Goal: Information Seeking & Learning: Learn about a topic

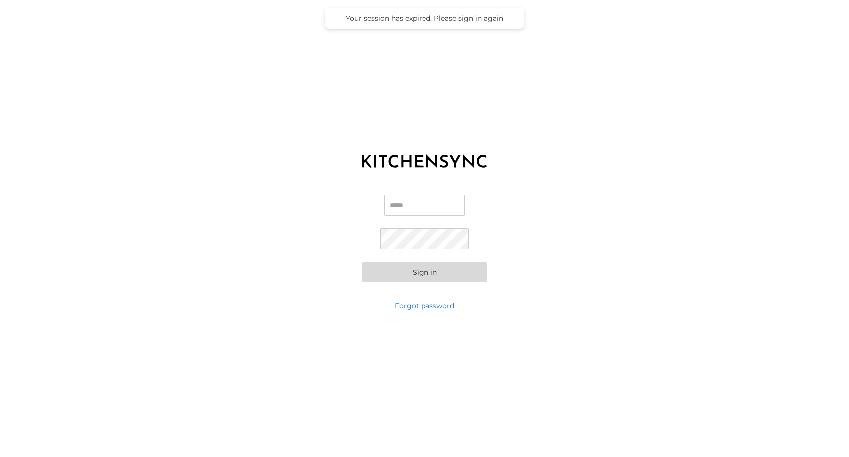
type input "**********"
click at [406, 276] on button "Sign in" at bounding box center [424, 273] width 125 height 20
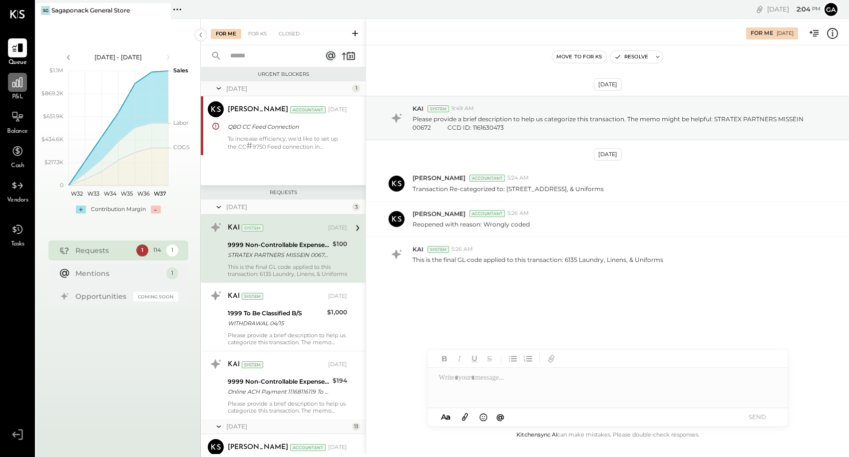
click at [16, 87] on icon at bounding box center [17, 82] width 10 height 10
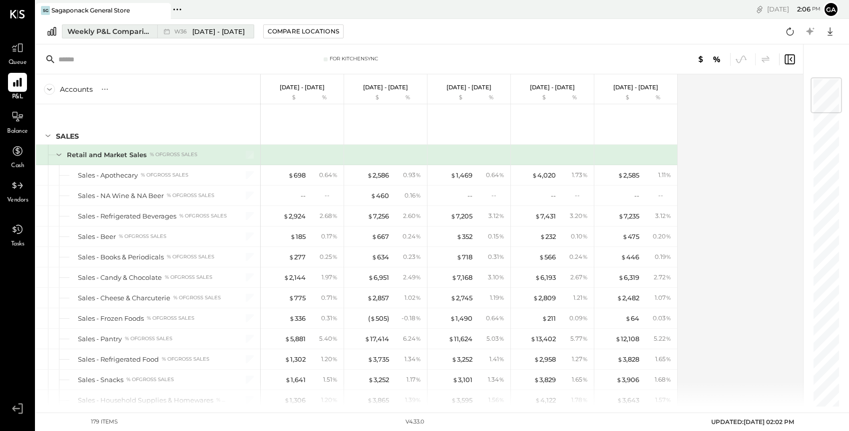
click at [102, 33] on div "Weekly P&L Comparison" at bounding box center [109, 31] width 84 height 10
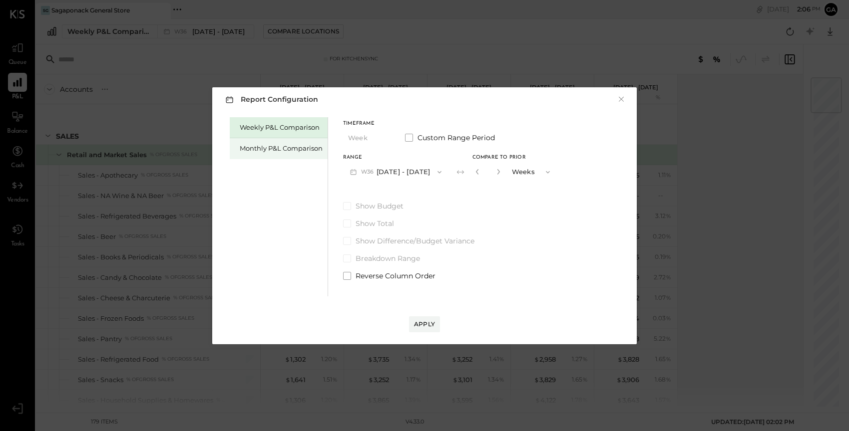
click at [259, 143] on div "Monthly P&L Comparison" at bounding box center [279, 148] width 98 height 21
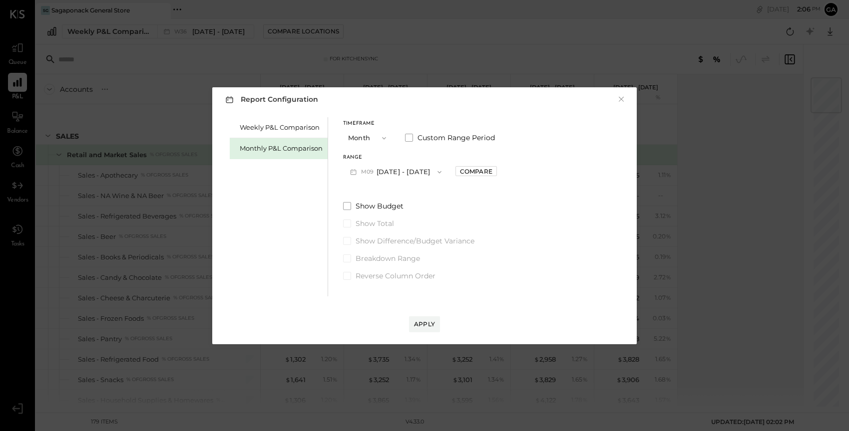
click at [390, 174] on button "M09 Sep 1 - 30, 2025" at bounding box center [395, 172] width 105 height 18
click at [503, 148] on div "Weekly P&L Comparison Monthly P&L Comparison Timeframe Month Custom Range Perio…" at bounding box center [424, 206] width 404 height 182
click at [410, 134] on span at bounding box center [409, 138] width 8 height 8
click at [378, 167] on button "Sep 1, 2025" at bounding box center [372, 172] width 59 height 18
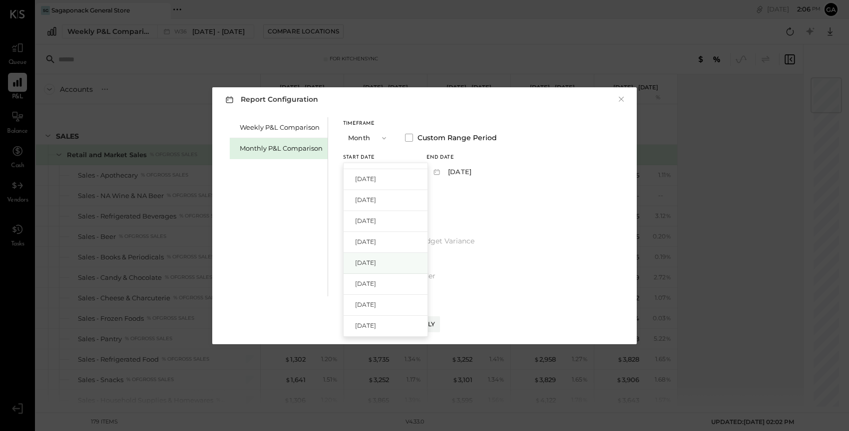
click at [376, 266] on span "Apr 1, 2025" at bounding box center [365, 263] width 21 height 8
click at [477, 169] on button "Apr 30, 2025" at bounding box center [455, 172] width 59 height 18
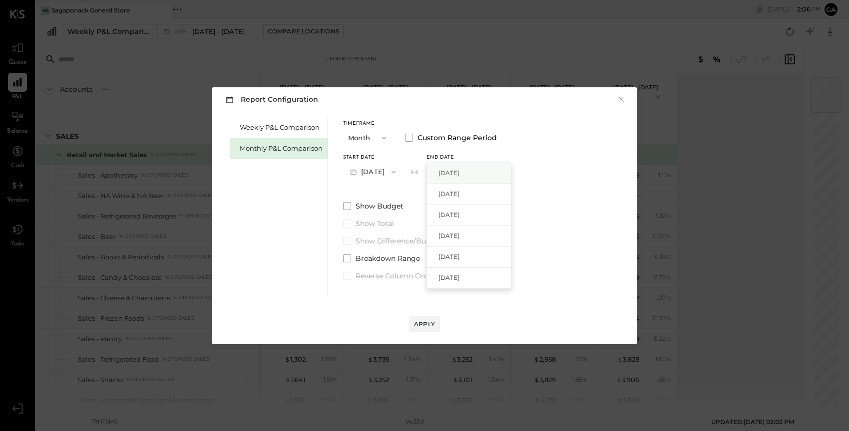
click at [459, 173] on span "Sep 30, 2025" at bounding box center [448, 173] width 21 height 8
click at [420, 319] on button "Apply" at bounding box center [424, 324] width 31 height 16
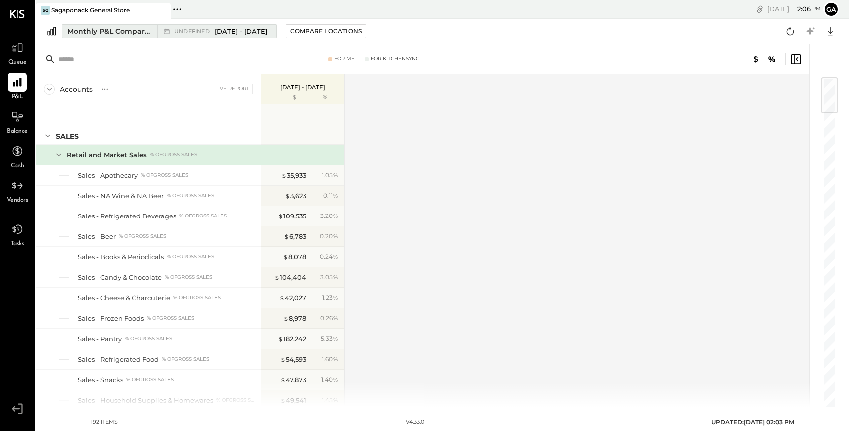
click at [212, 29] on div "undefined Apr 1 - Sep 30, 2025" at bounding box center [220, 31] width 93 height 9
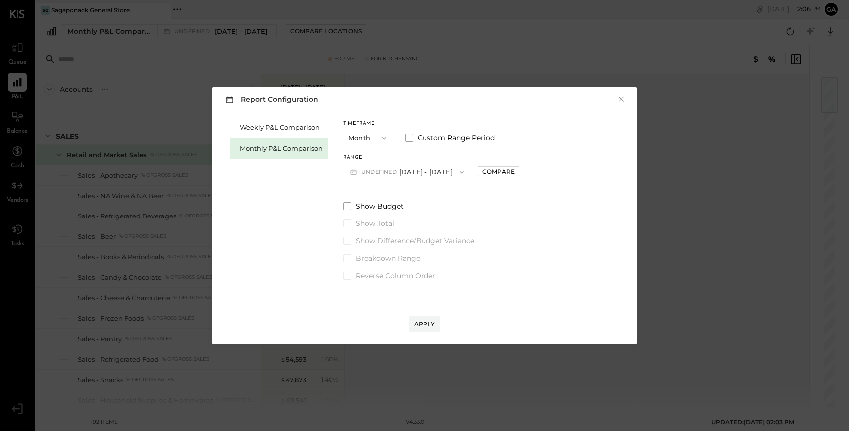
click at [425, 168] on button "undefined Apr 1 - Sep 30, 2025" at bounding box center [407, 172] width 128 height 18
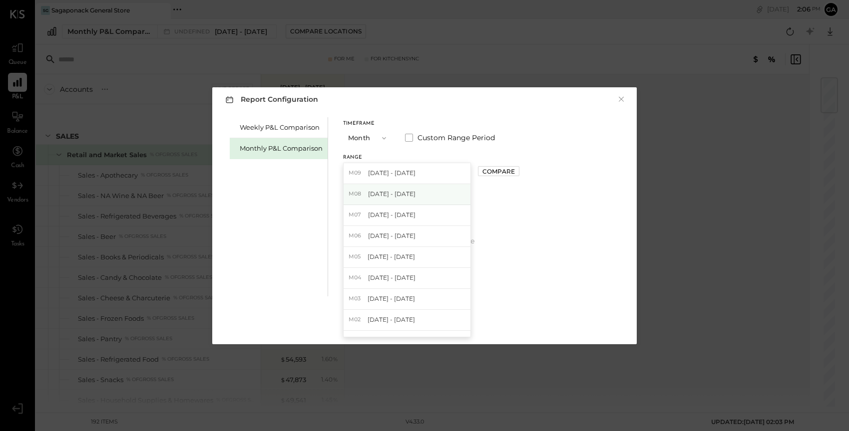
click at [412, 194] on div "M08 Aug 1 - 31, 2025" at bounding box center [406, 194] width 127 height 21
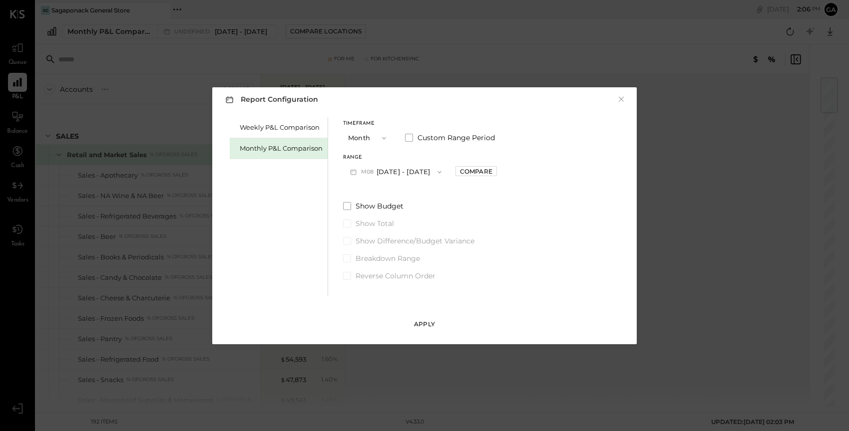
click at [423, 324] on div "Apply" at bounding box center [424, 324] width 21 height 8
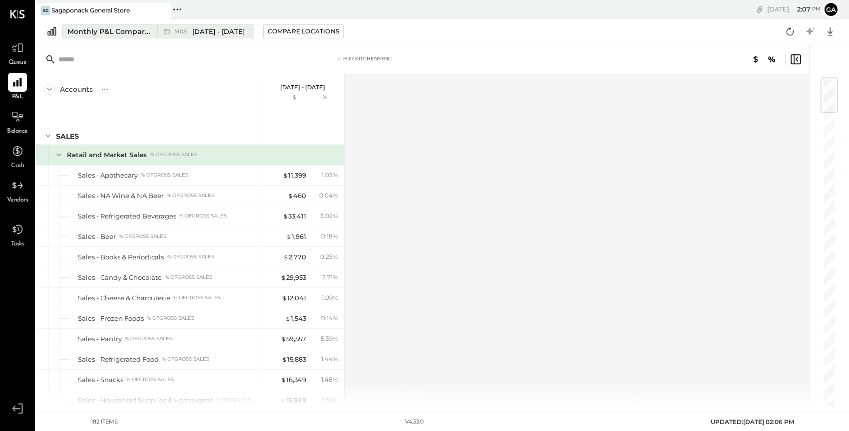
click at [205, 31] on span "Aug 1 - 31, 2025" at bounding box center [218, 31] width 52 height 9
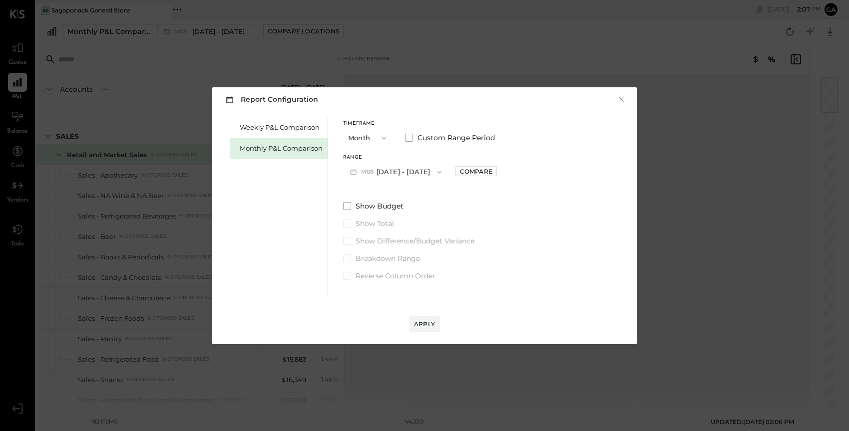
click at [395, 170] on button "M08 Aug 1 - 31, 2025" at bounding box center [395, 172] width 105 height 18
click at [416, 140] on label "Custom Range Period" at bounding box center [450, 138] width 90 height 10
click at [381, 176] on button "Aug 1, 2025" at bounding box center [372, 172] width 59 height 18
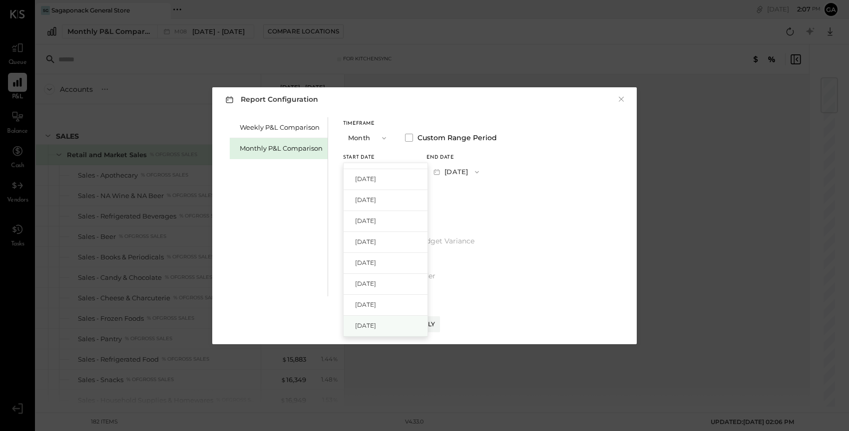
click at [370, 322] on span "Jan 1, 2025" at bounding box center [365, 325] width 21 height 8
click at [472, 169] on button "Jan 31, 2025" at bounding box center [455, 172] width 59 height 18
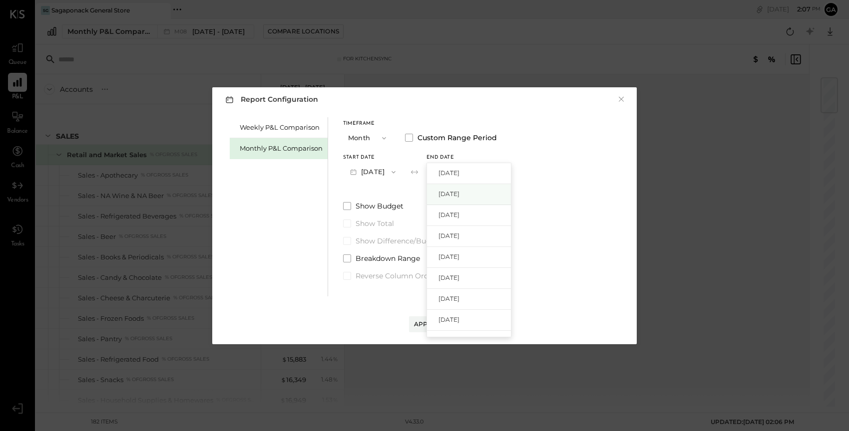
click at [459, 191] on span "Aug 31, 2025" at bounding box center [448, 194] width 21 height 8
click at [431, 320] on div "Apply" at bounding box center [424, 324] width 21 height 8
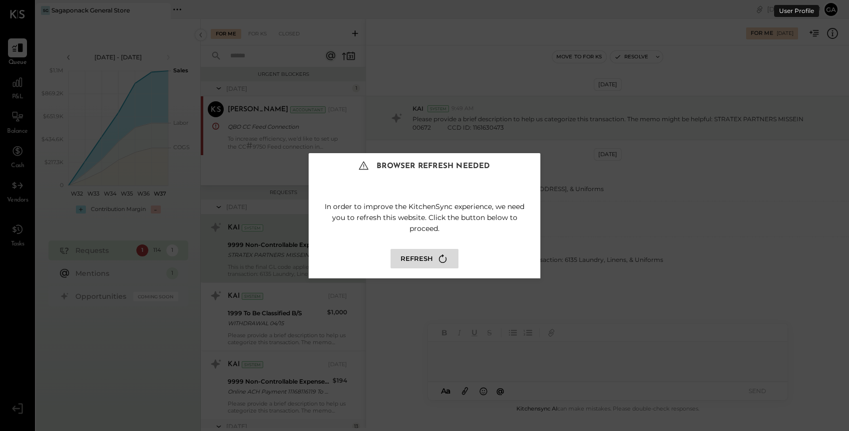
click at [407, 255] on button "Refresh" at bounding box center [424, 258] width 68 height 19
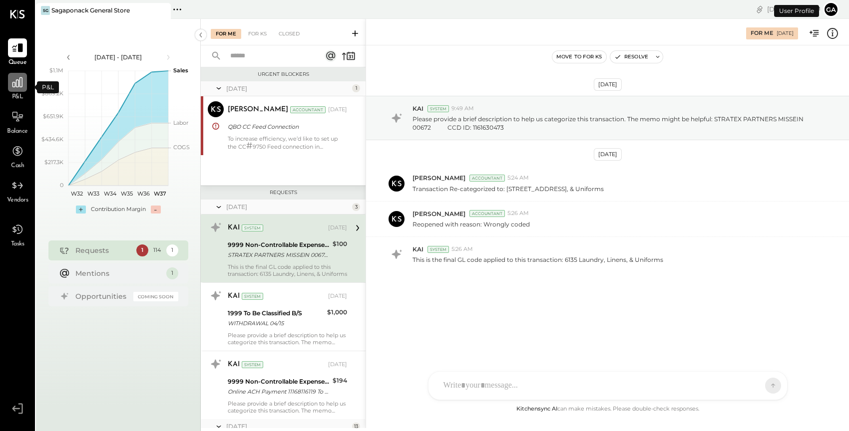
click at [17, 87] on icon at bounding box center [17, 82] width 13 height 13
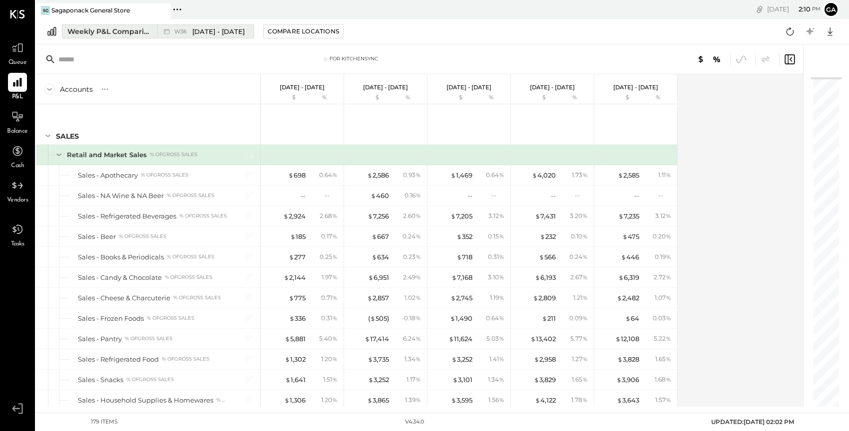
click at [193, 29] on span "Sep 1 - 7, 2025" at bounding box center [218, 31] width 52 height 9
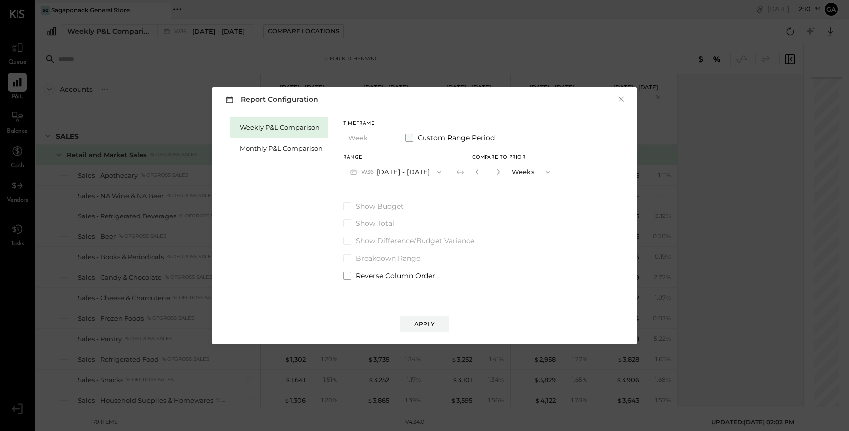
click at [411, 135] on span at bounding box center [409, 138] width 8 height 8
click at [375, 170] on button "Sep 1, 2025" at bounding box center [372, 172] width 59 height 18
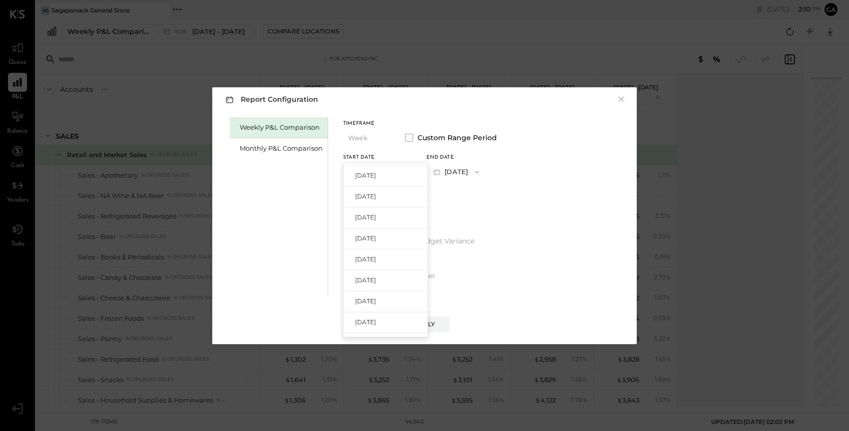
scroll to position [602, 0]
click at [531, 229] on div "Weekly P&L Comparison Monthly P&L Comparison Timeframe Week Custom Range Period…" at bounding box center [424, 206] width 404 height 182
click at [383, 172] on button "Sep 1, 2025" at bounding box center [372, 172] width 59 height 18
click at [410, 138] on span at bounding box center [409, 138] width 8 height 8
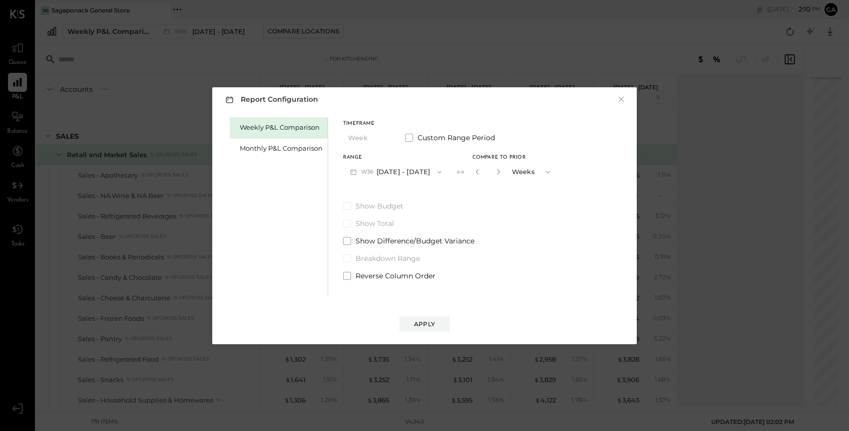
click at [382, 172] on button "W36 Sep 1 - 7, 2025" at bounding box center [395, 172] width 105 height 18
click at [397, 146] on div "Timeframe Week Custom Range Period" at bounding box center [450, 134] width 214 height 26
click at [295, 147] on div "Monthly P&L Comparison" at bounding box center [281, 148] width 83 height 9
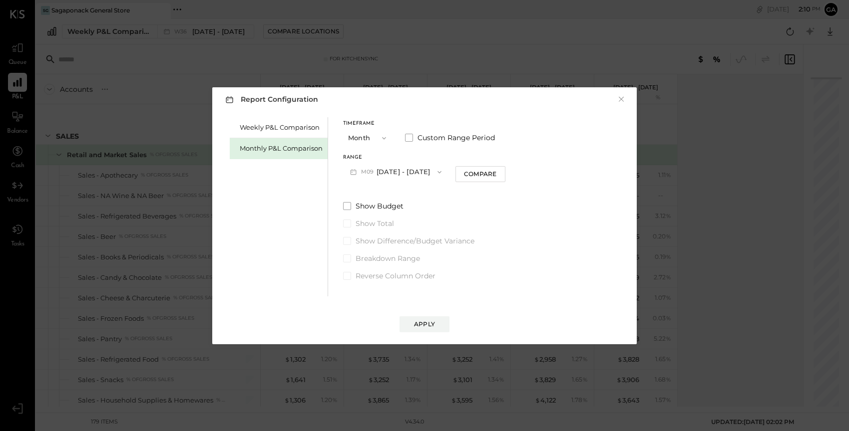
click at [393, 170] on button "M09 Sep 1 - 30, 2025" at bounding box center [395, 172] width 105 height 18
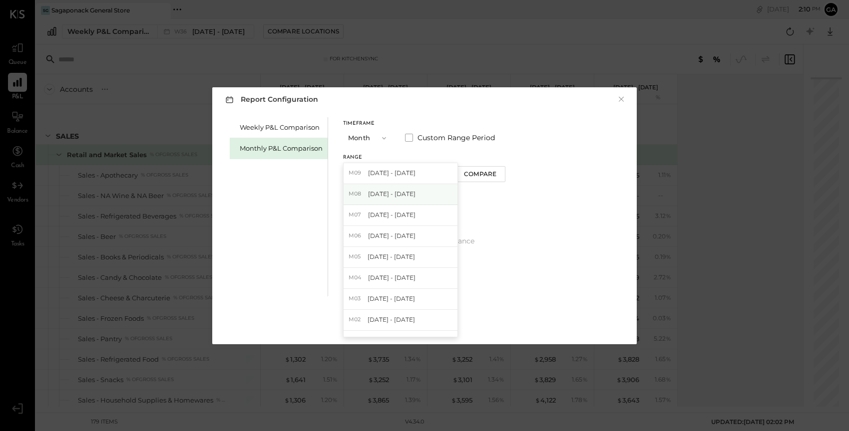
click at [395, 191] on span "Aug 1 - 31, 2025" at bounding box center [391, 194] width 47 height 8
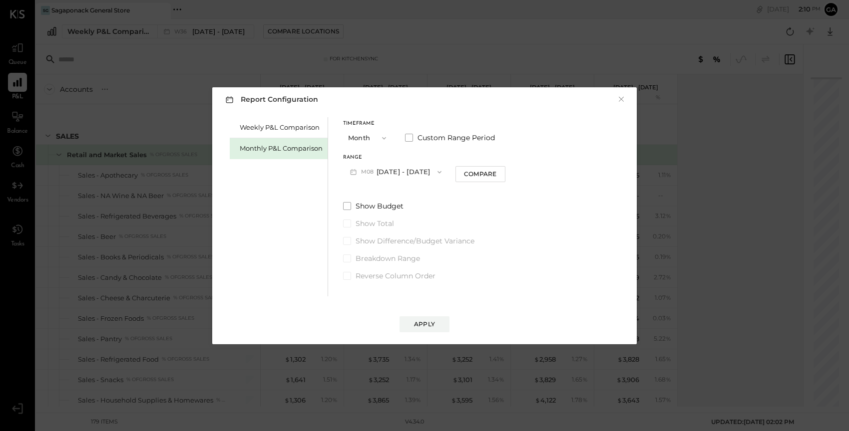
click at [400, 171] on button "M08 Aug 1 - 31, 2025" at bounding box center [395, 172] width 105 height 18
click at [499, 164] on div "Range M08 Aug 1 - 31, 2025 M09 Sep 1 - 30, 2025 M08 Aug 1 - 31, 2025 M07 Jul 1 …" at bounding box center [424, 168] width 162 height 26
click at [416, 138] on label "Custom Range Period" at bounding box center [450, 138] width 90 height 10
click at [378, 172] on button "Aug 1, 2025" at bounding box center [372, 172] width 59 height 18
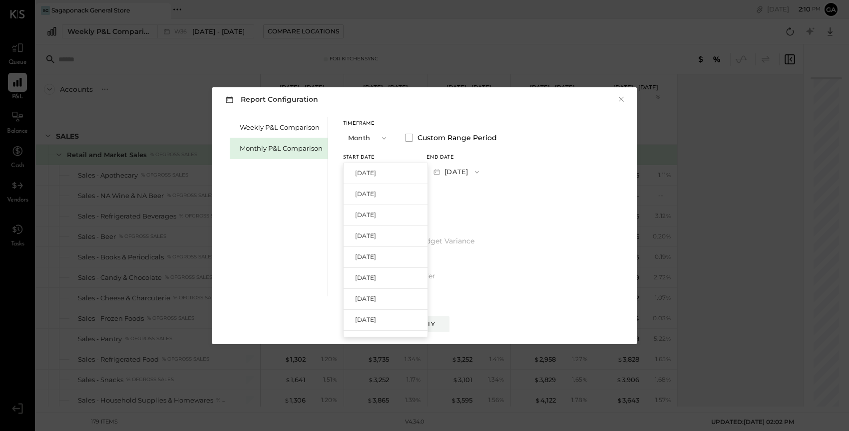
click at [400, 149] on div "Timeframe Month Custom Range Period Start Date Aug 1, 2025 Sep 1, 2025 Aug 1, 2…" at bounding box center [420, 151] width 154 height 60
click at [379, 166] on button "Aug 1, 2025" at bounding box center [372, 172] width 59 height 18
click at [366, 327] on span "Jan 1, 2025" at bounding box center [365, 325] width 21 height 8
click at [469, 170] on button "Jan 31, 2025" at bounding box center [455, 172] width 59 height 18
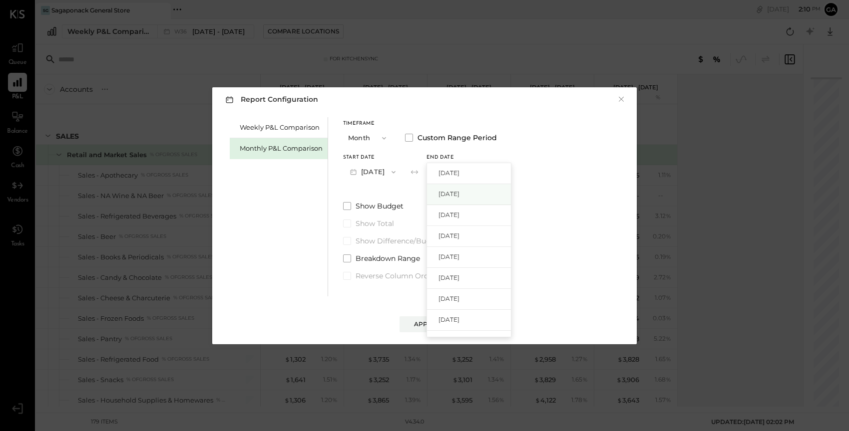
click at [464, 188] on div "Aug 31, 2025" at bounding box center [469, 194] width 84 height 21
click at [464, 188] on div "Timeframe Month Custom Range Period Start Date Jan 1, 2025 End date Aug 31, 202…" at bounding box center [420, 199] width 154 height 164
click at [422, 323] on div "Apply" at bounding box center [424, 324] width 21 height 8
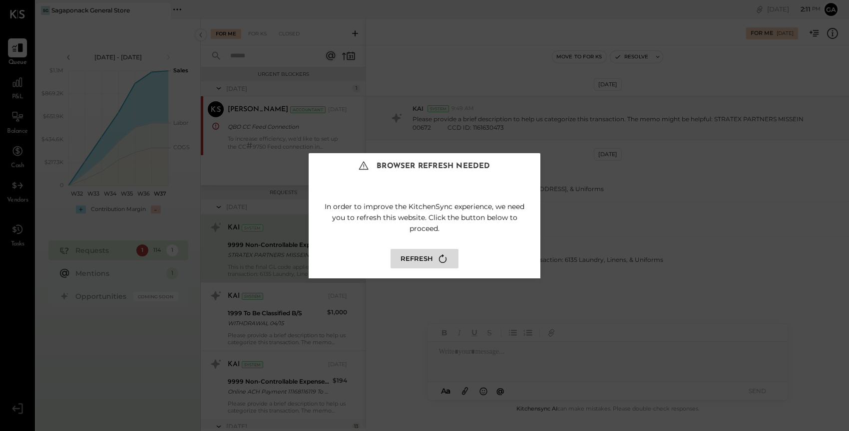
click at [92, 19] on div "Browser Refresh Needed In order to improve the KitchenSync experience, we need …" at bounding box center [424, 215] width 849 height 431
